Goal: Transaction & Acquisition: Purchase product/service

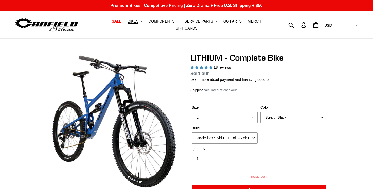
select select "highest-rating"
click at [142, 22] on icon ".cls-1{fill:#231f20}" at bounding box center [141, 22] width 2 height 2
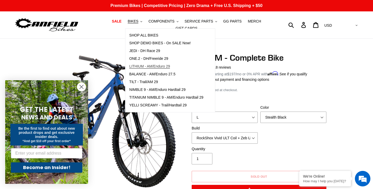
click at [148, 66] on span "LITHIUM - AM/Enduro 29" at bounding box center [149, 66] width 41 height 4
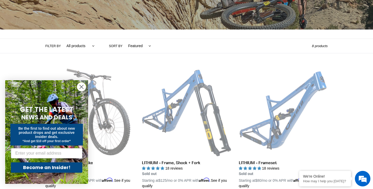
scroll to position [88, 0]
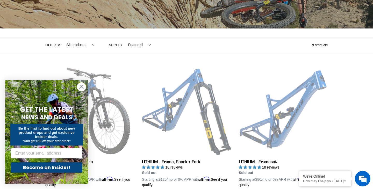
click at [83, 85] on icon "Close dialog" at bounding box center [82, 87] width 4 height 4
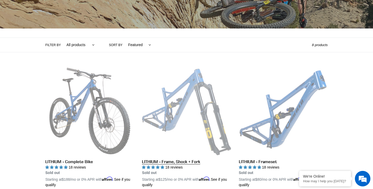
click at [202, 93] on link "LITHIUM - Frame, Shock + Fork" at bounding box center [186, 126] width 89 height 121
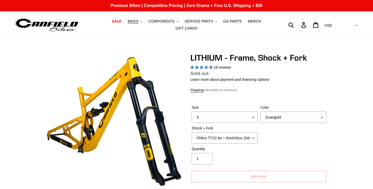
select select "highest-rating"
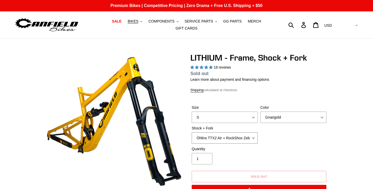
click at [255, 137] on select "Öhlins TTX2 Air + RockShox Zeb Ultimate 170mm Fox FLOAT X2 Factory + Fox 38 FLO…" at bounding box center [224, 137] width 66 height 11
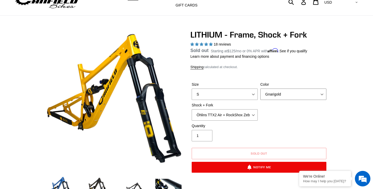
click at [289, 90] on select "Gnarigold Blue Velvet Stealth Black" at bounding box center [293, 93] width 66 height 11
select select "Blue Velvet"
click at [260, 95] on select "Gnarigold Blue Velvet Stealth Black" at bounding box center [293, 93] width 66 height 11
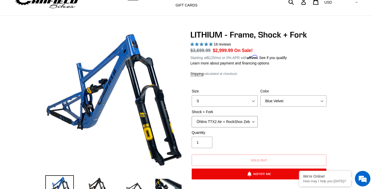
click at [254, 123] on select "Öhlins TTX2 Air + RockShox Zeb Ultimate 170mm Fox FLOAT X2 Factory + Fox 38 FLO…" at bounding box center [224, 121] width 66 height 11
click at [251, 102] on select "S M L XL" at bounding box center [224, 100] width 66 height 11
select select "L"
click at [191, 95] on select "S M L XL" at bounding box center [224, 100] width 66 height 11
click at [252, 120] on select "Öhlins TTX2 Air + RockShox Zeb Ultimate 170mm Fox FLOAT X2 Factory + Fox 38 FLO…" at bounding box center [224, 121] width 66 height 11
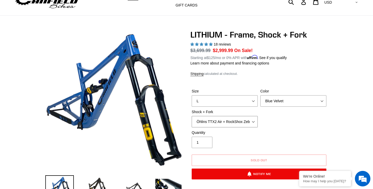
select select "Fox FLOAT X2 Factory + Fox 38 FLOAT Factory 170mm"
click at [191, 116] on select "Öhlins TTX2 Air + RockShox Zeb Ultimate 170mm Fox FLOAT X2 Factory + Fox 38 FLO…" at bounding box center [224, 121] width 66 height 11
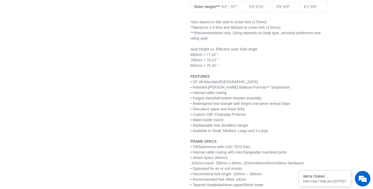
scroll to position [619, 0]
